Goal: Transaction & Acquisition: Purchase product/service

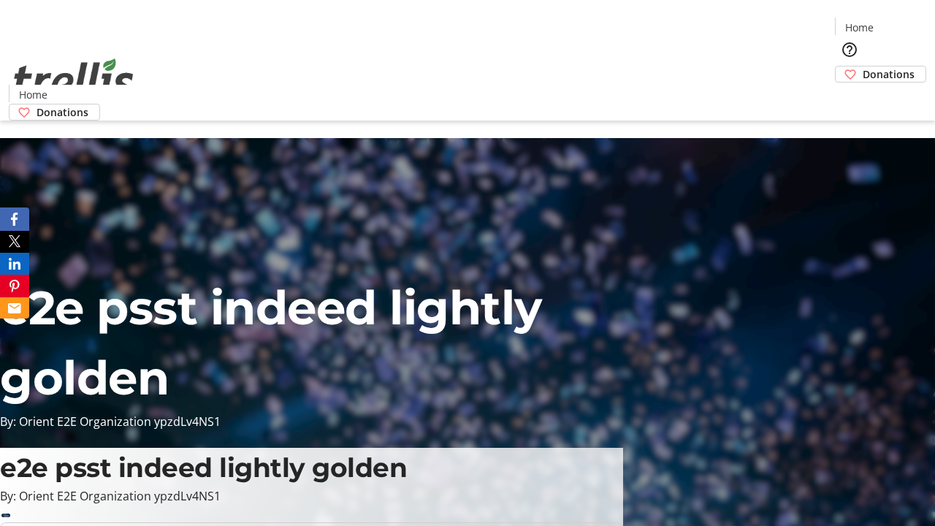
click at [863, 67] on span "Donations" at bounding box center [889, 74] width 52 height 15
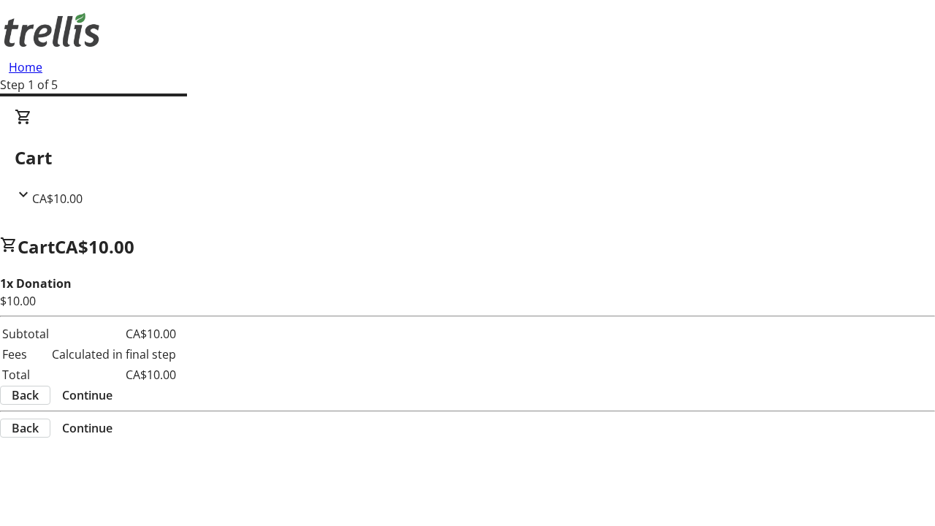
select select "CA"
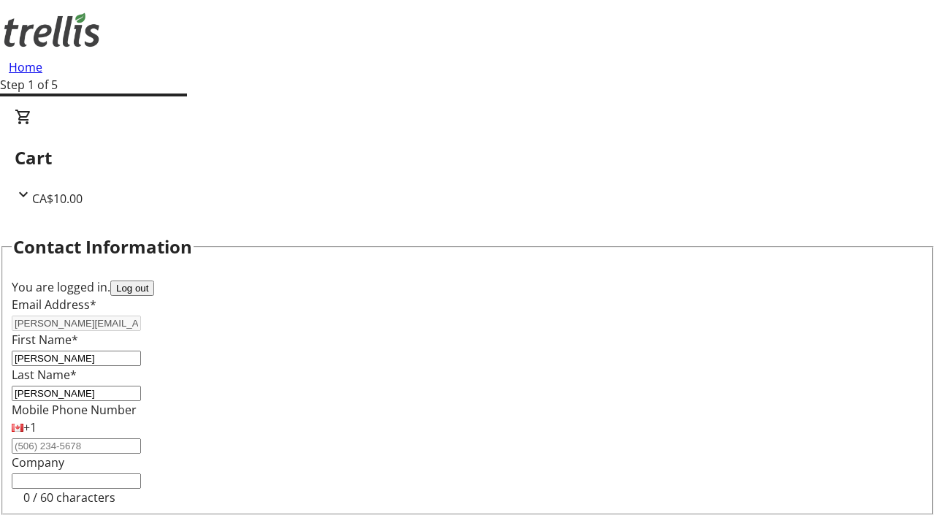
scroll to position [196, 0]
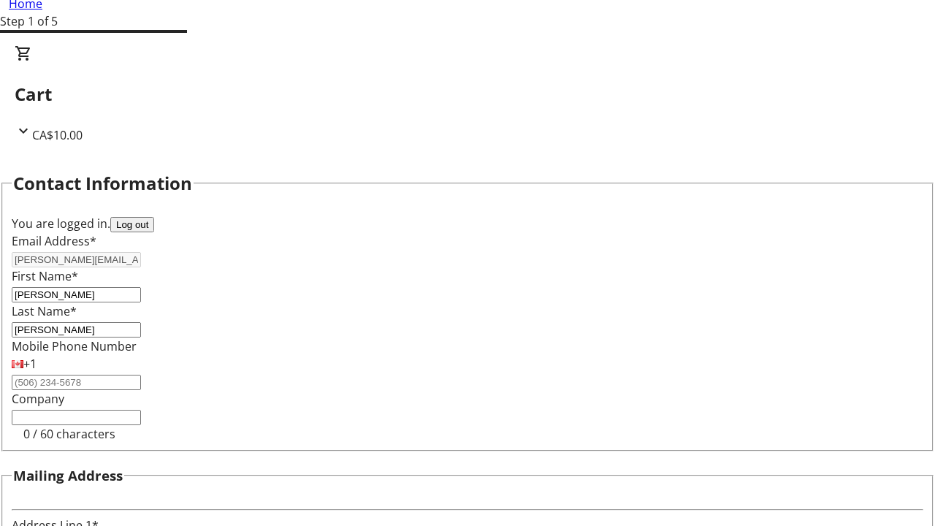
type input "[STREET_ADDRESS][PERSON_NAME]"
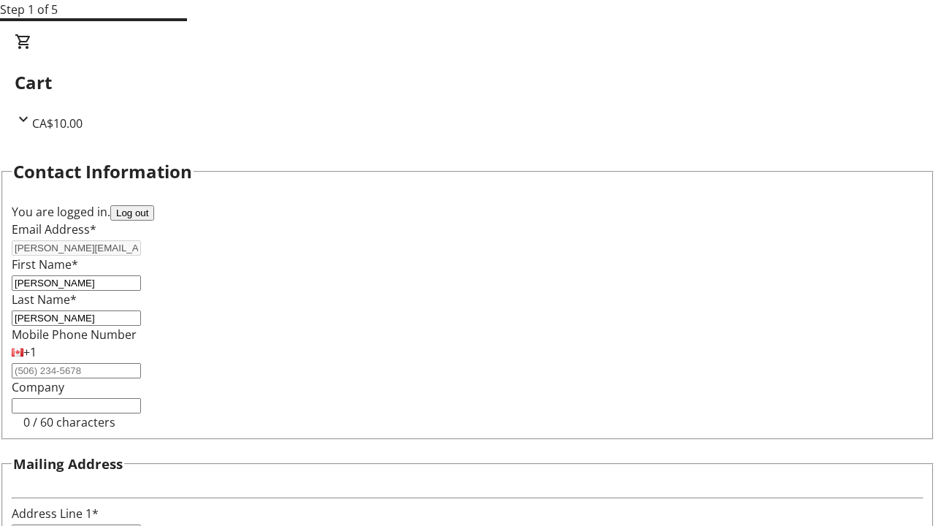
type input "Kelowna"
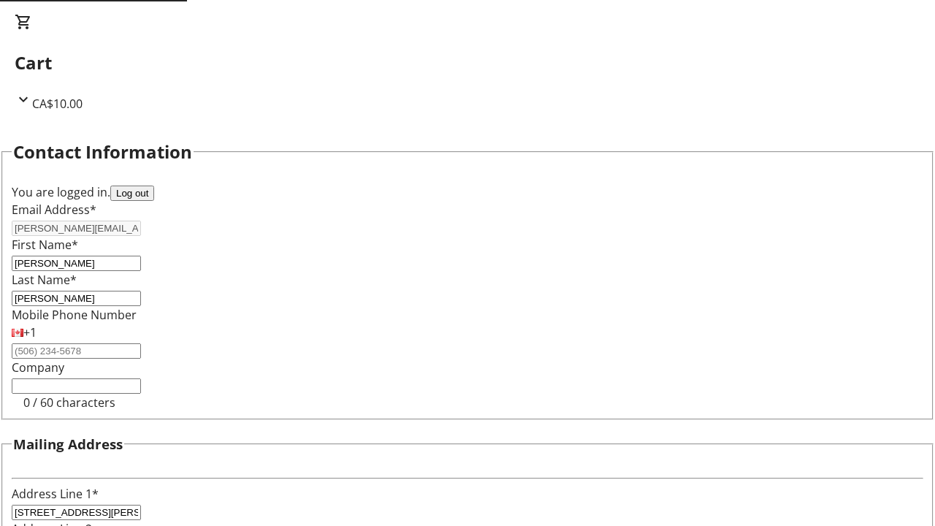
select select "BC"
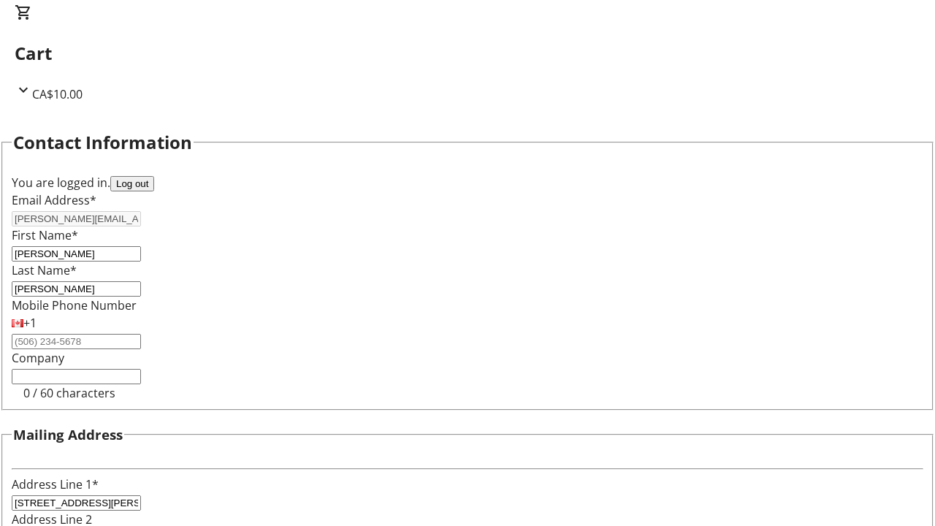
type input "Kelowna"
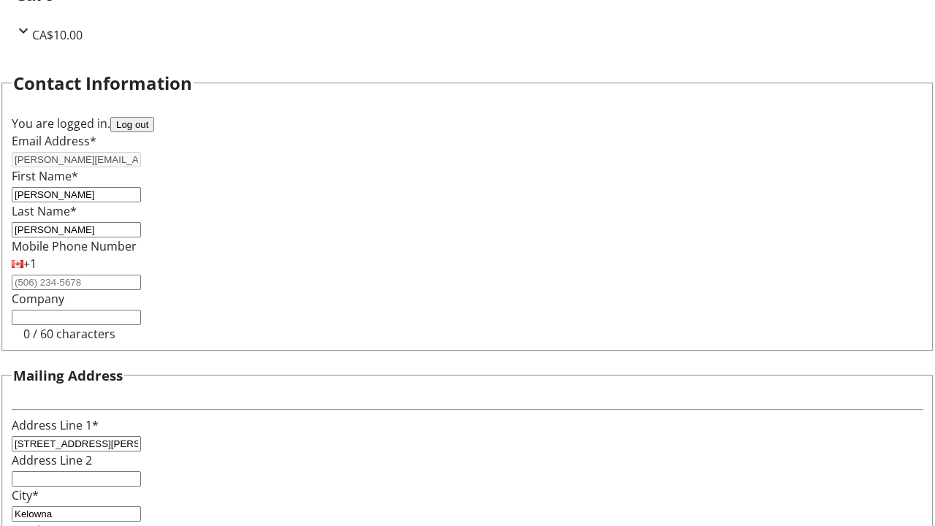
type input "V1Y 0C2"
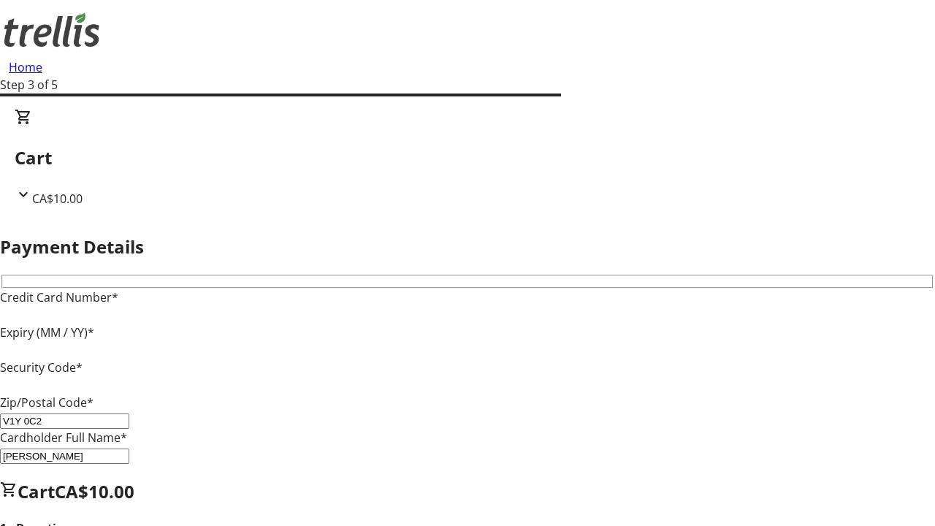
type input "V1Y 0C2"
